Goal: Task Accomplishment & Management: Manage account settings

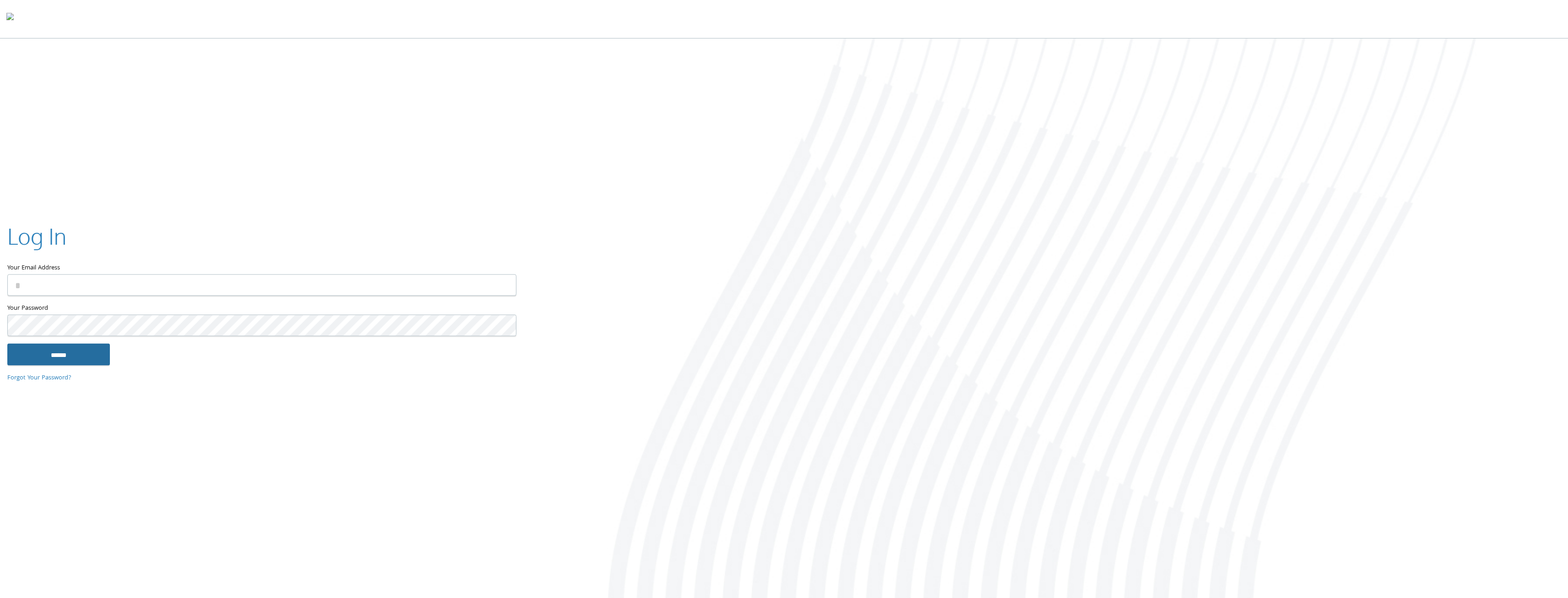
type input "**********"
click at [86, 354] on input "******" at bounding box center [58, 354] width 102 height 22
type input "**********"
click at [74, 364] on input "******" at bounding box center [58, 354] width 102 height 22
